Goal: Find specific page/section: Find specific page/section

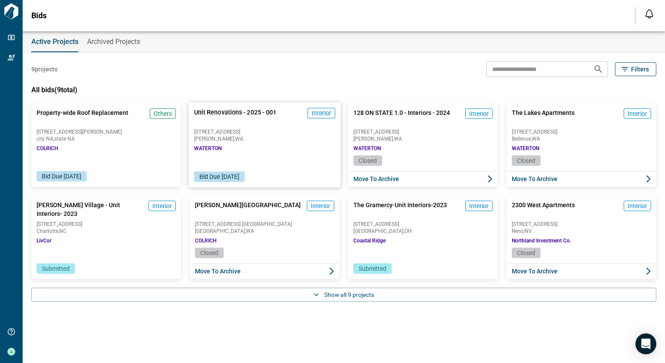
click at [242, 148] on div "Unit Renovations - 2025 - 001 Interior [STREET_ADDRESS][GEOGRAPHIC_DATA]" at bounding box center [264, 129] width 152 height 53
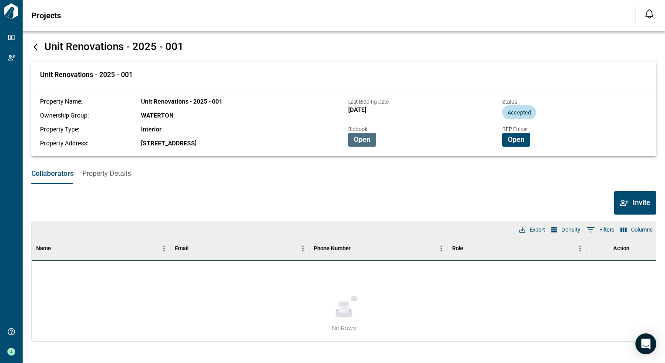
click at [365, 139] on span "Open" at bounding box center [362, 139] width 17 height 9
